Goal: Find specific page/section: Find specific page/section

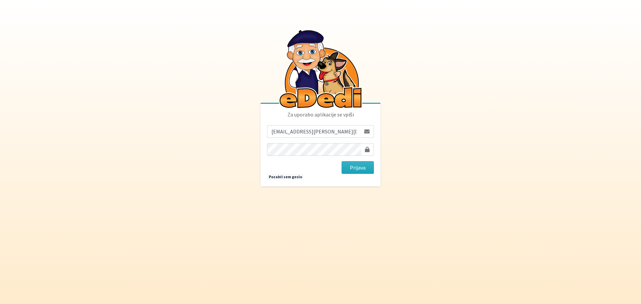
click at [361, 170] on button "Prijava" at bounding box center [358, 167] width 32 height 13
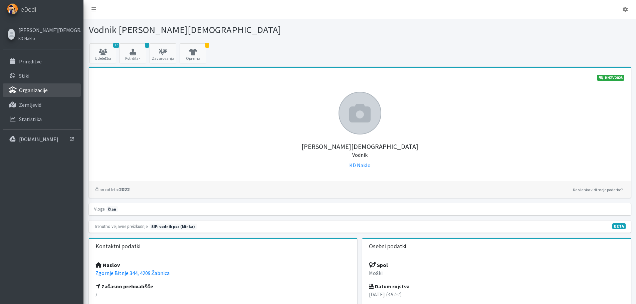
click at [38, 90] on p "Organizacije" at bounding box center [33, 90] width 29 height 7
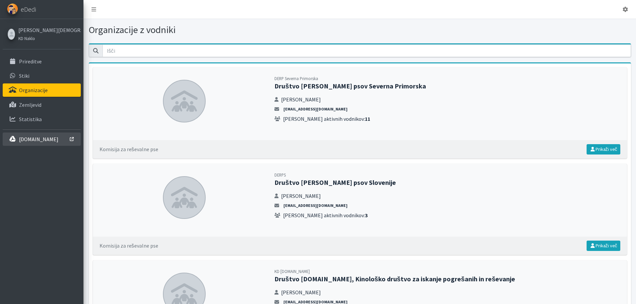
click at [44, 139] on p "interno.erps.si" at bounding box center [38, 139] width 39 height 7
